Goal: Information Seeking & Learning: Find specific page/section

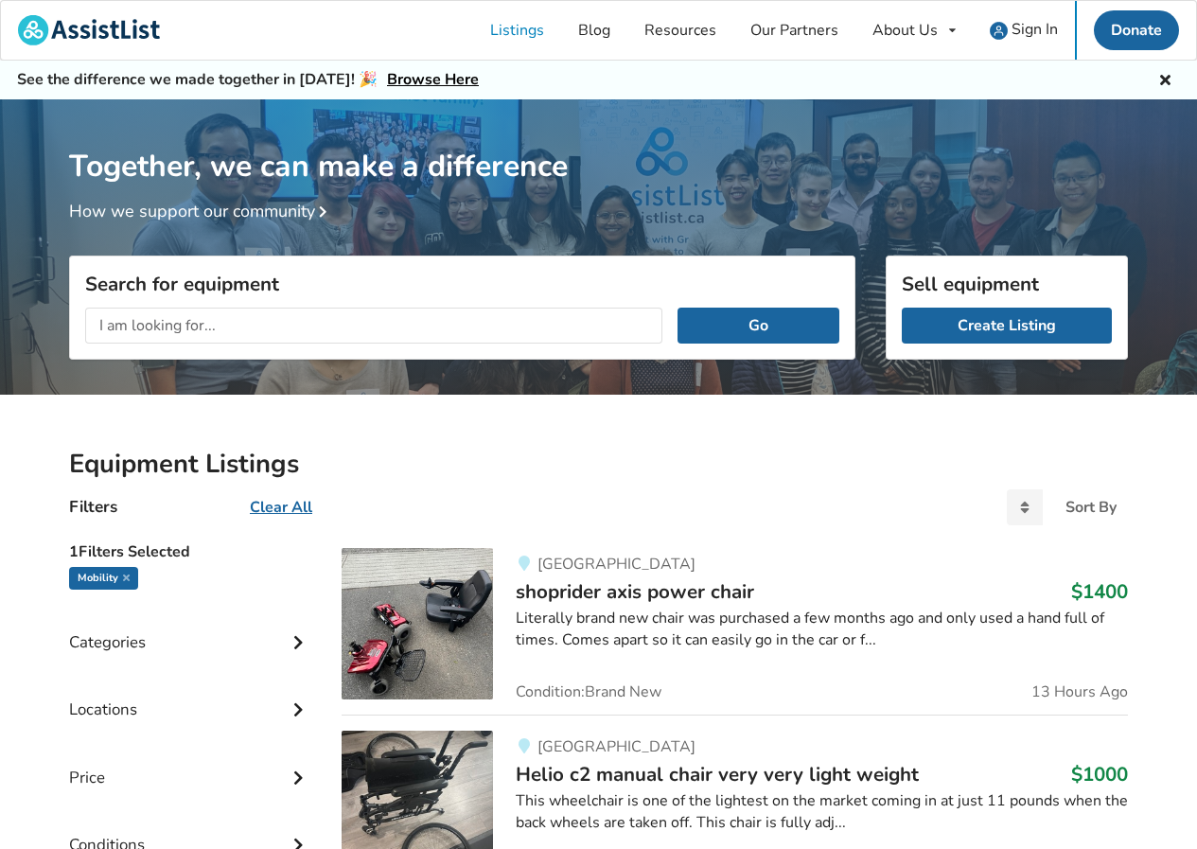
click at [561, 345] on div "Go" at bounding box center [462, 325] width 784 height 66
click at [568, 330] on input "text" at bounding box center [373, 325] width 577 height 36
type input "tilting wheelchair"
click at [677, 307] on button "Go" at bounding box center [758, 325] width 162 height 36
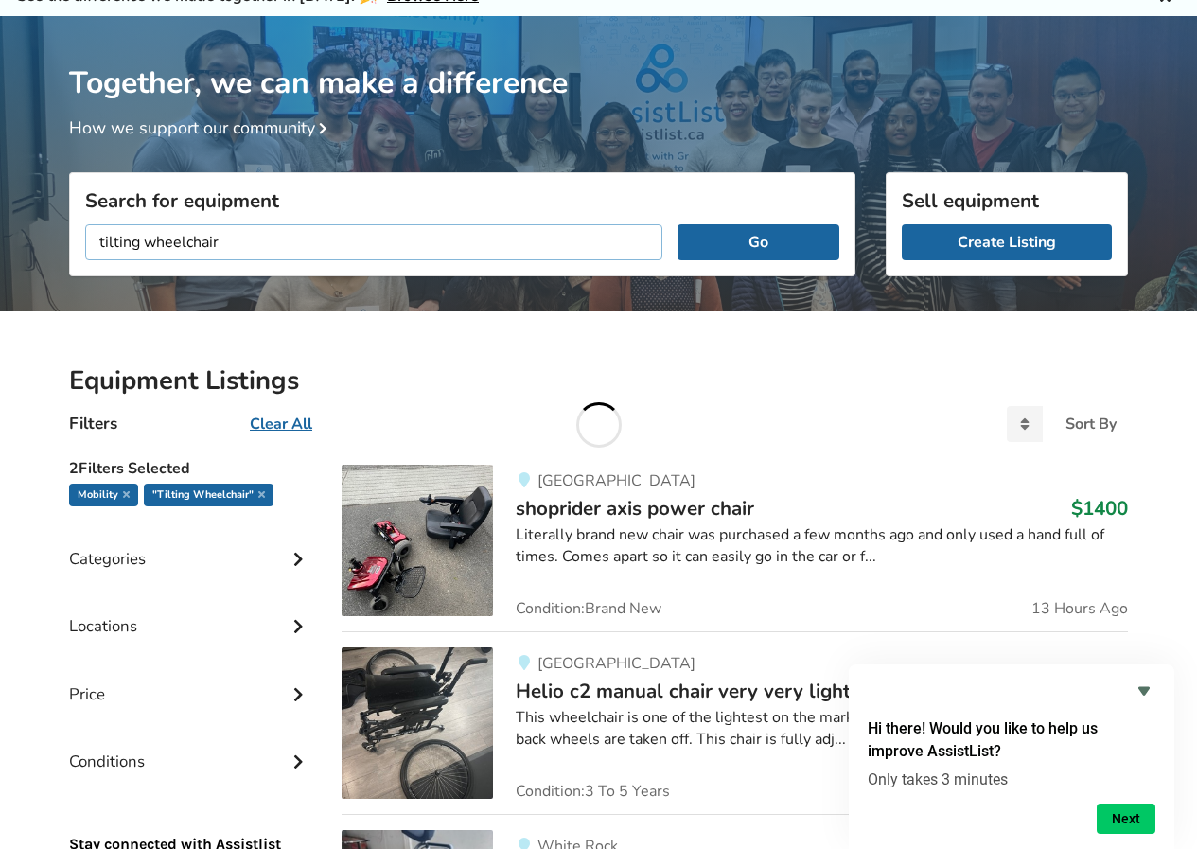
scroll to position [189, 0]
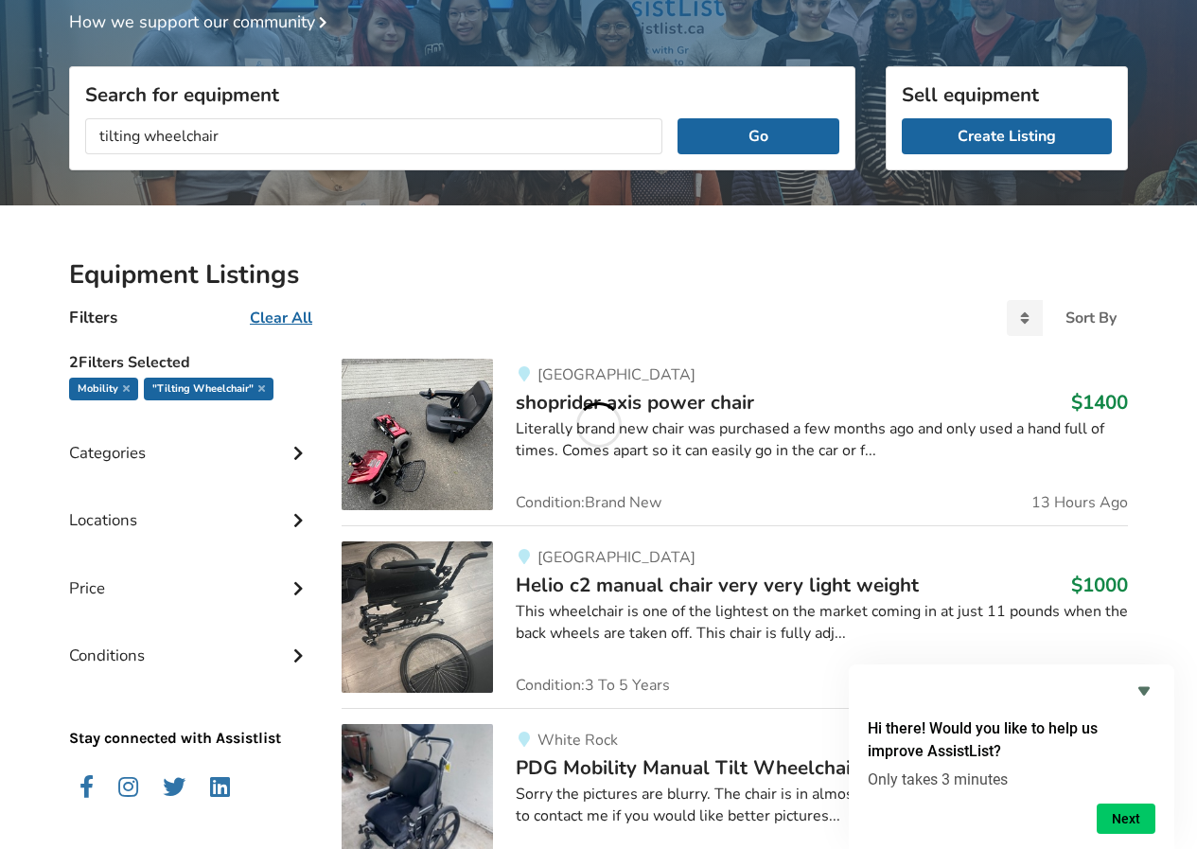
click at [289, 515] on icon at bounding box center [298, 518] width 19 height 16
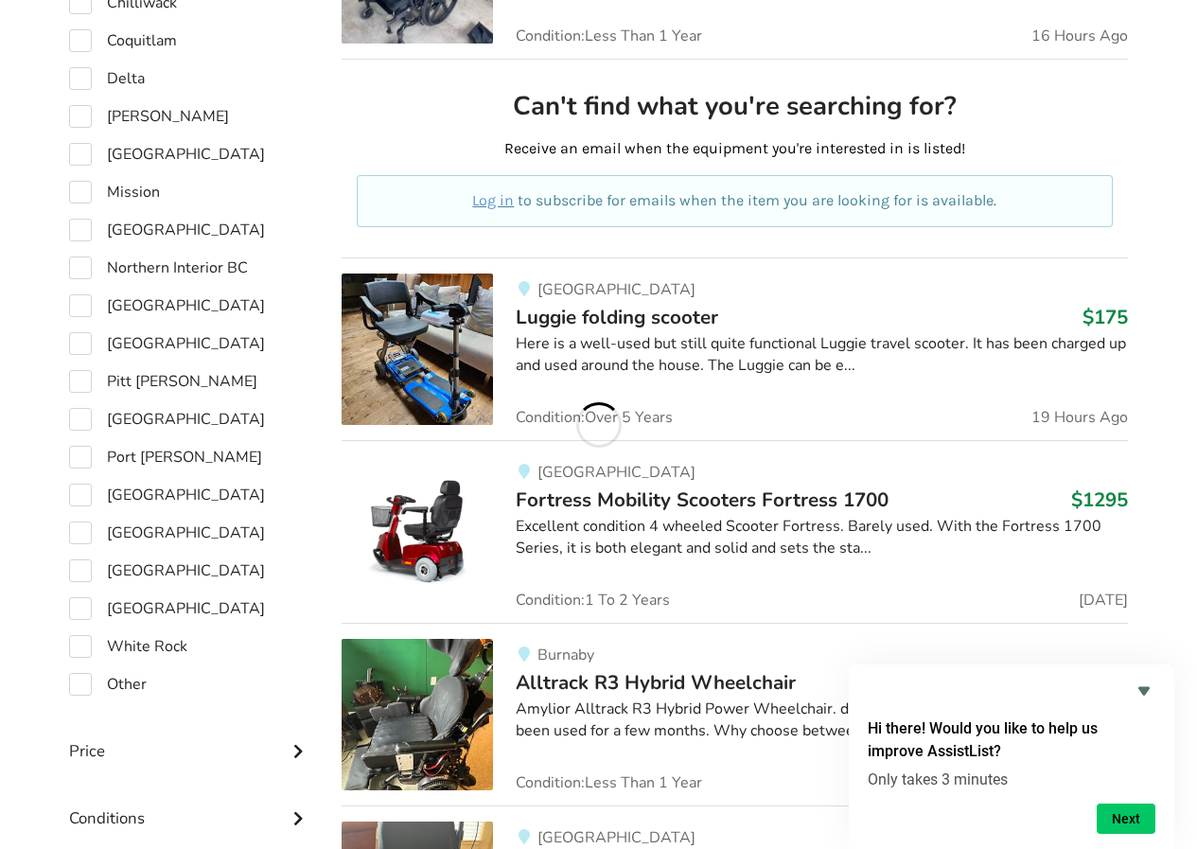
scroll to position [1041, 0]
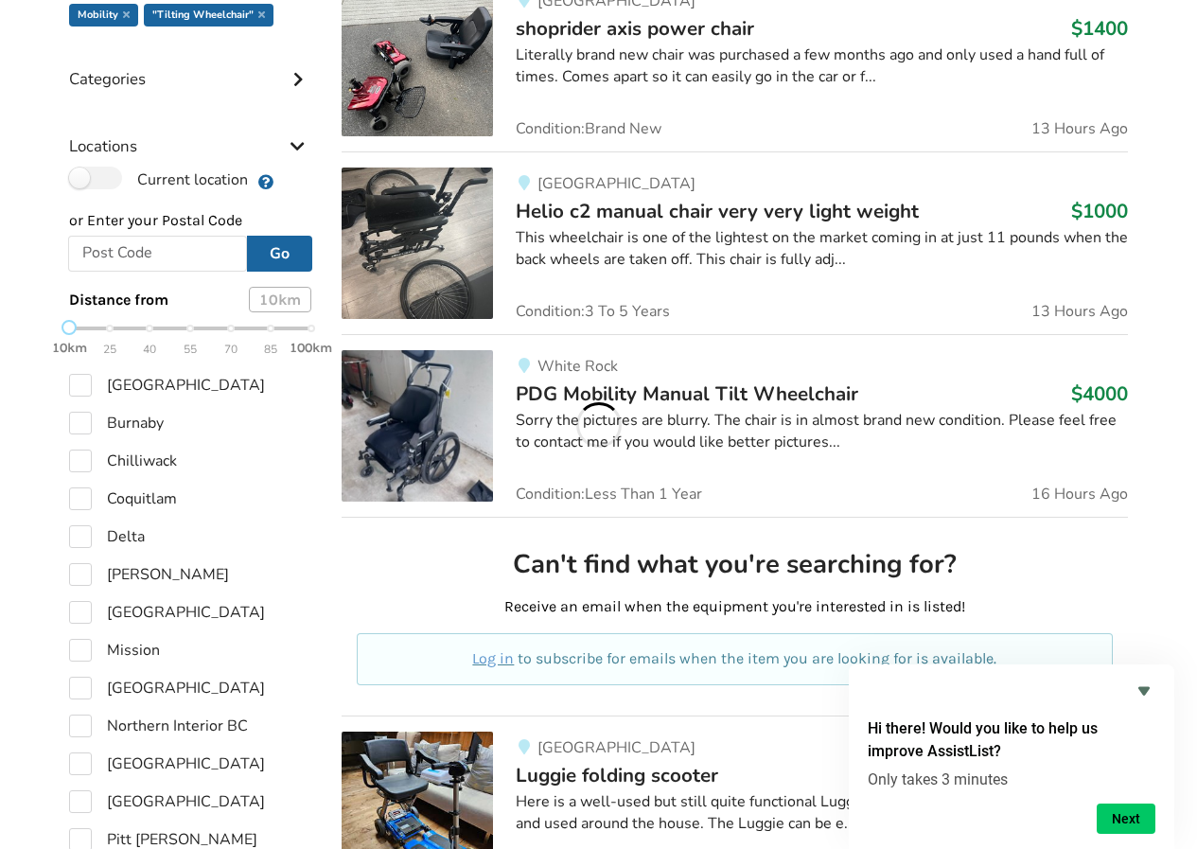
scroll to position [568, 0]
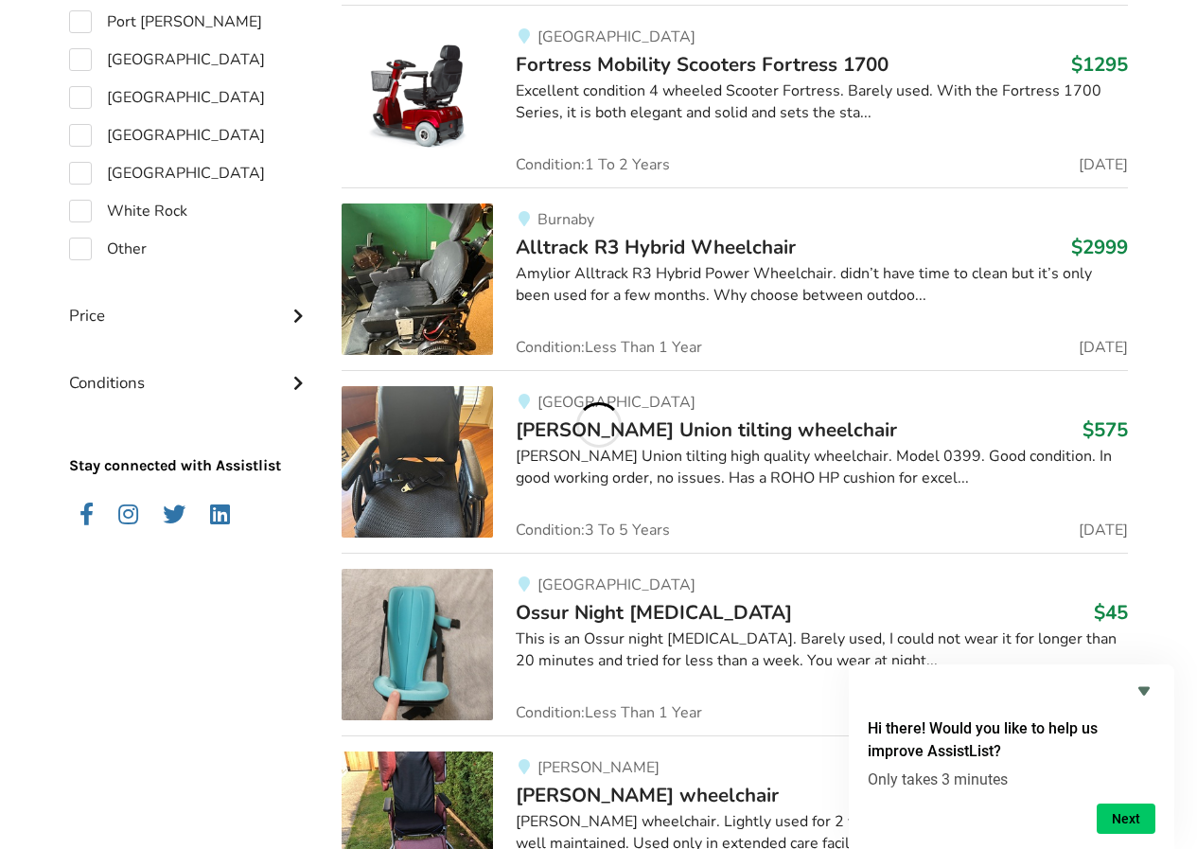
scroll to position [1608, 0]
